Goal: Information Seeking & Learning: Learn about a topic

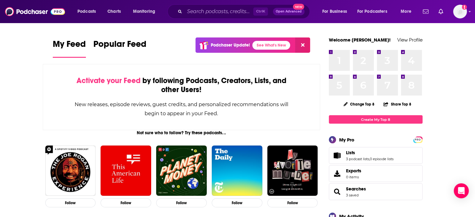
click at [224, 4] on div "Ctrl K Open Advanced New" at bounding box center [238, 11] width 142 height 14
click at [225, 7] on input "Search podcasts, credits, & more..." at bounding box center [219, 12] width 69 height 10
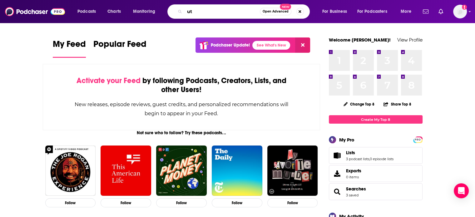
type input "u"
type input "outside podcast"
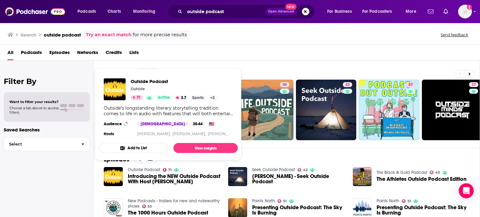
click at [153, 170] on link "Outside Podcast" at bounding box center [144, 169] width 32 height 5
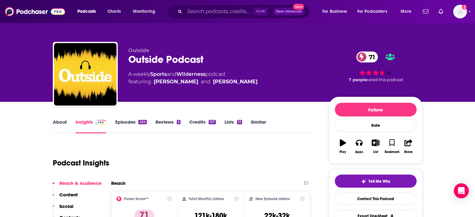
click at [58, 122] on link "About" at bounding box center [60, 126] width 14 height 14
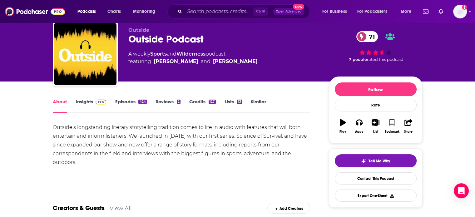
scroll to position [31, 0]
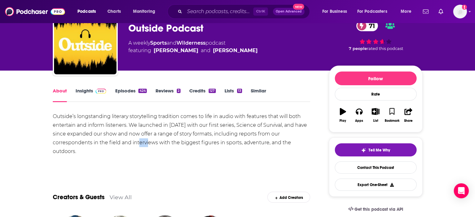
drag, startPoint x: 137, startPoint y: 147, endPoint x: 130, endPoint y: 142, distance: 8.7
click at [130, 142] on div "Outside’s longstanding literary storytelling tradition comes to life in audio w…" at bounding box center [182, 134] width 258 height 44
click at [134, 146] on div "Outside’s longstanding literary storytelling tradition comes to life in audio w…" at bounding box center [182, 134] width 258 height 44
drag, startPoint x: 132, startPoint y: 150, endPoint x: 131, endPoint y: 143, distance: 6.3
click at [131, 143] on div "Outside’s longstanding literary storytelling tradition comes to life in audio w…" at bounding box center [182, 134] width 258 height 44
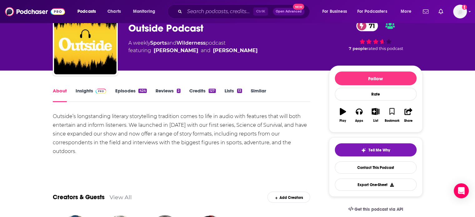
copy div "interviews with the biggest figures in sports, adventure, and the outdoors."
click at [79, 92] on link "Insights" at bounding box center [91, 95] width 31 height 14
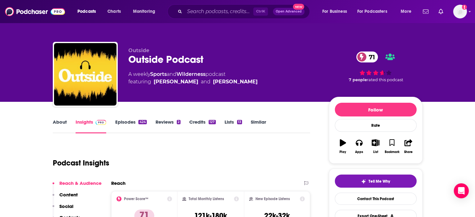
scroll to position [94, 0]
